Goal: Book appointment/travel/reservation

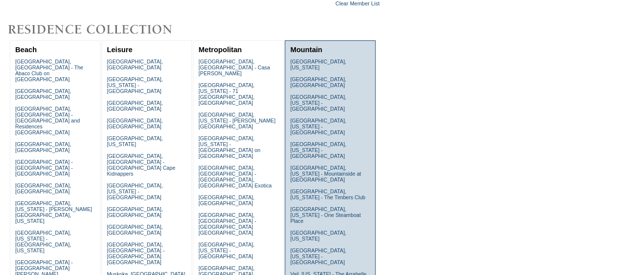
scroll to position [88, 0]
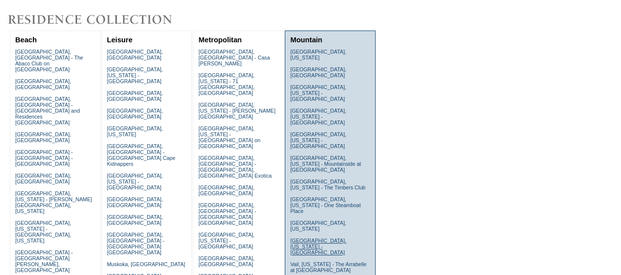
click at [300, 237] on link "Telluride, Colorado - Heritage Crossing" at bounding box center [318, 246] width 56 height 18
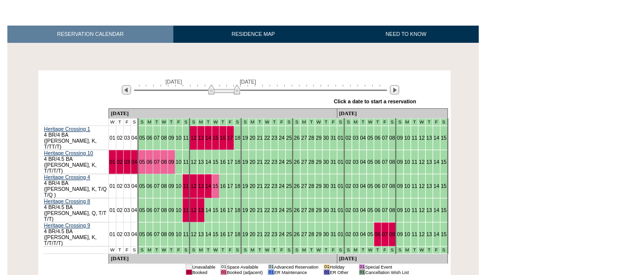
scroll to position [146, 0]
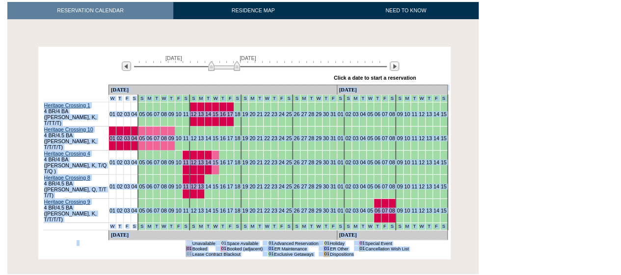
drag, startPoint x: 121, startPoint y: 93, endPoint x: 435, endPoint y: 199, distance: 331.4
click at [435, 199] on div "Processing [DATE] [DATE] » Apply these dates to all the calendars on this page …" at bounding box center [244, 153] width 413 height 212
click at [362, 224] on div "Processing [DATE] [DATE] » Apply these dates to all the calendars on this page …" at bounding box center [244, 146] width 479 height 245
click at [354, 251] on td at bounding box center [381, 253] width 55 height 5
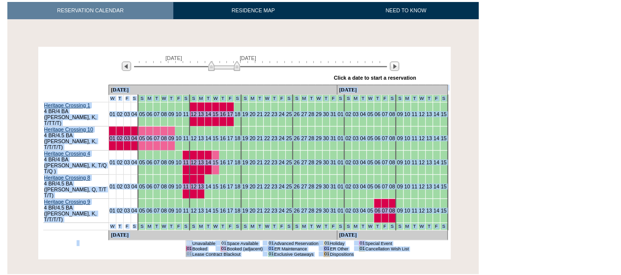
click at [354, 251] on td at bounding box center [381, 253] width 55 height 5
click at [338, 251] on td "Dispositions" at bounding box center [342, 253] width 24 height 5
click at [369, 230] on div "Processing [DATE] [DATE] » Apply these dates to all the calendars on this page …" at bounding box center [243, 146] width 472 height 254
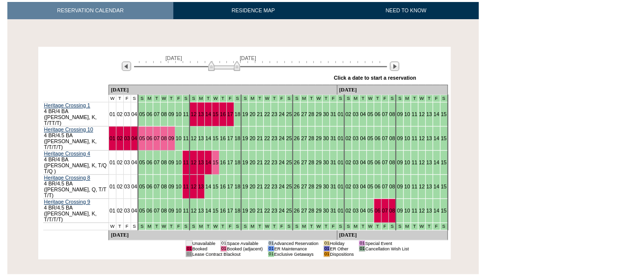
click at [102, 67] on div "[DATE] [DATE] » Apply these dates to all the calendars on this page Click a dat…" at bounding box center [245, 66] width 408 height 35
click at [11, 154] on div "Processing [DATE] [DATE] » Apply these dates to all the calendars on this page …" at bounding box center [244, 153] width 479 height 212
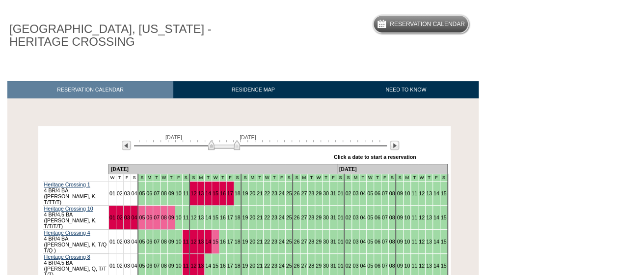
scroll to position [65, 0]
